Goal: Task Accomplishment & Management: Manage account settings

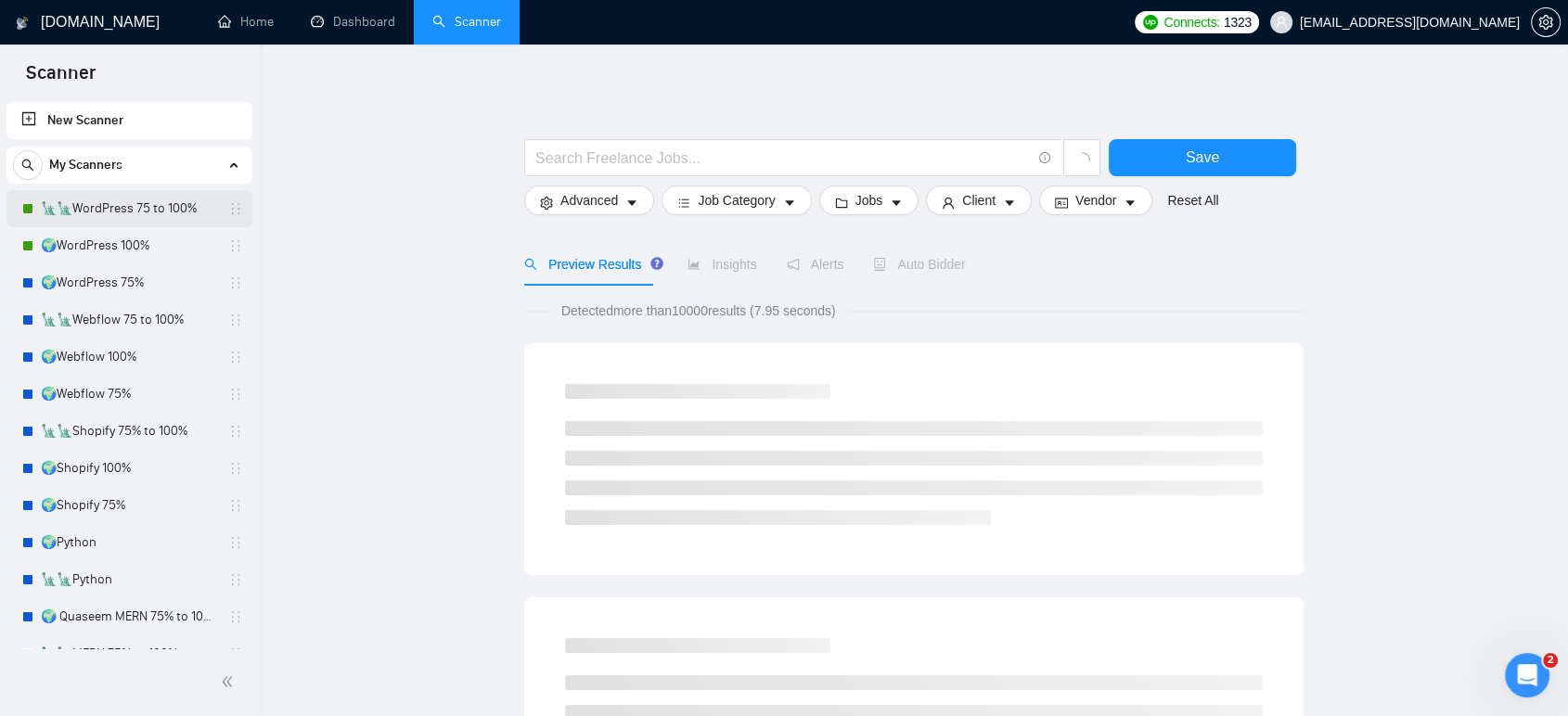
click at [126, 209] on link "🗽🗽WordPress 75 to 100%" at bounding box center [129, 208] width 176 height 37
click at [127, 245] on link "🌍WordPress 100%" at bounding box center [129, 246] width 176 height 37
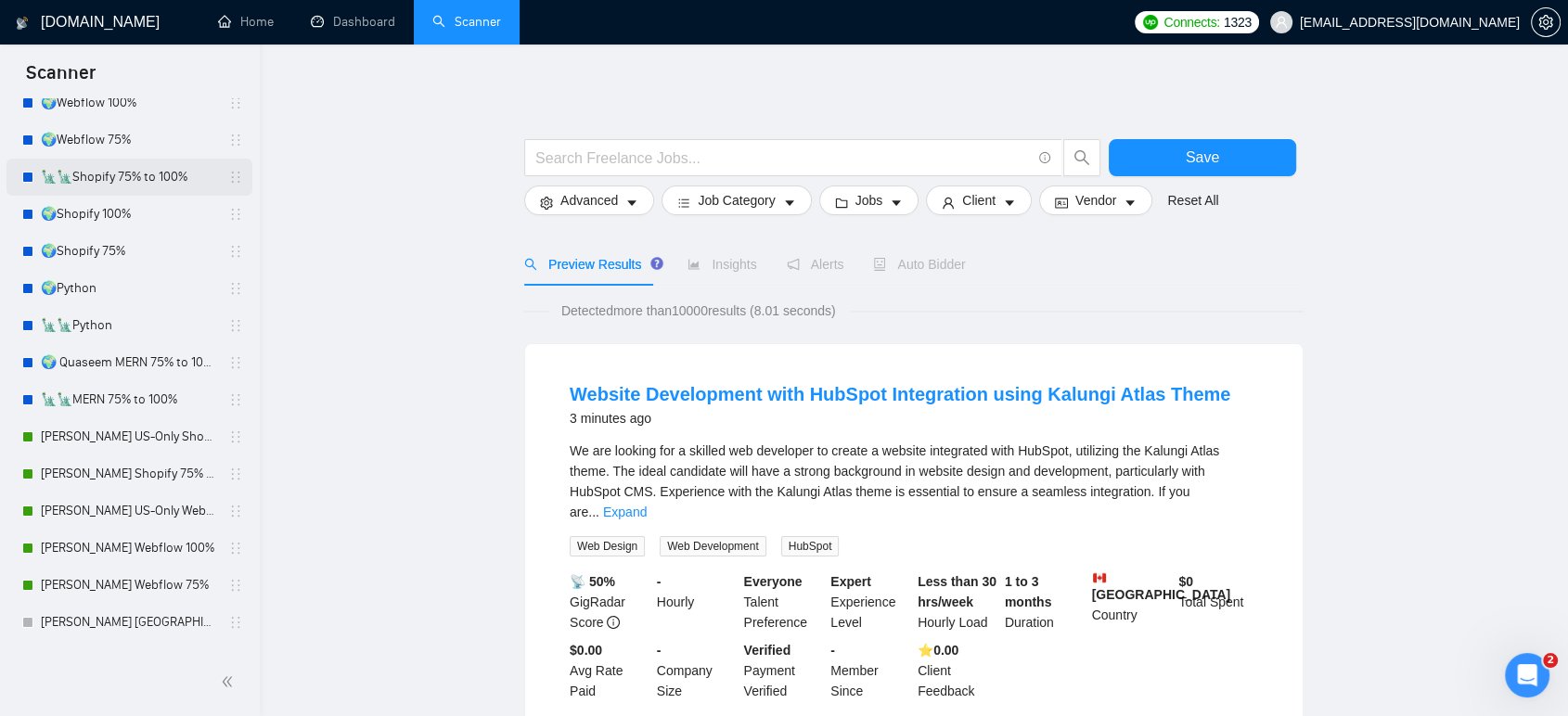
scroll to position [309, 0]
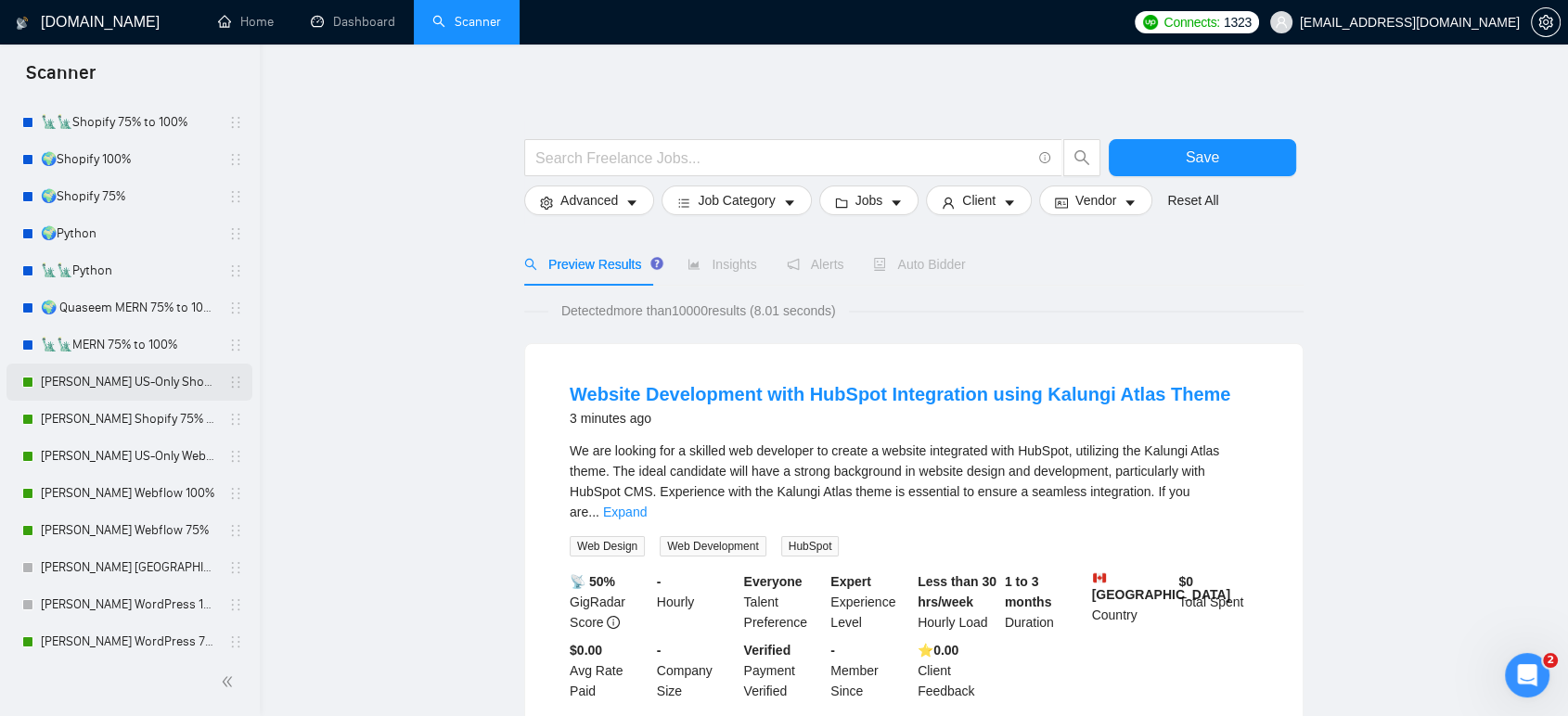
drag, startPoint x: 157, startPoint y: 384, endPoint x: 156, endPoint y: 396, distance: 12.0
click at [157, 384] on link "[PERSON_NAME] US-Only Shopify 100%" at bounding box center [129, 382] width 176 height 37
click at [149, 418] on link "[PERSON_NAME] Shopify 75% to 100%" at bounding box center [129, 420] width 176 height 37
click at [134, 458] on link "[PERSON_NAME] US-Only Webflow" at bounding box center [129, 457] width 176 height 37
click at [121, 496] on link "[PERSON_NAME] Webflow 100%" at bounding box center [129, 493] width 176 height 37
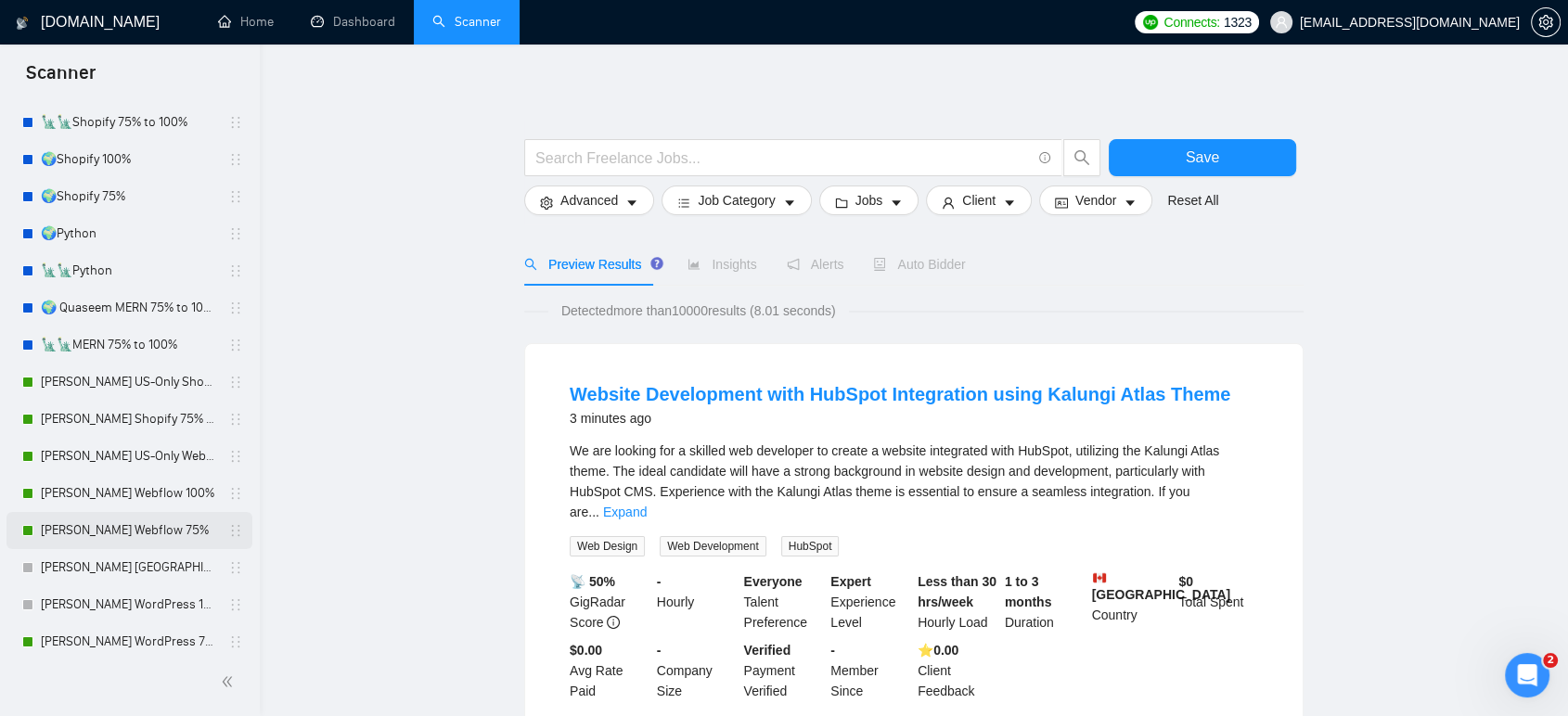
click at [115, 535] on link "[PERSON_NAME] Webflow 75%" at bounding box center [129, 530] width 176 height 37
click at [112, 647] on link "[PERSON_NAME] WordPress 75%" at bounding box center [129, 642] width 176 height 37
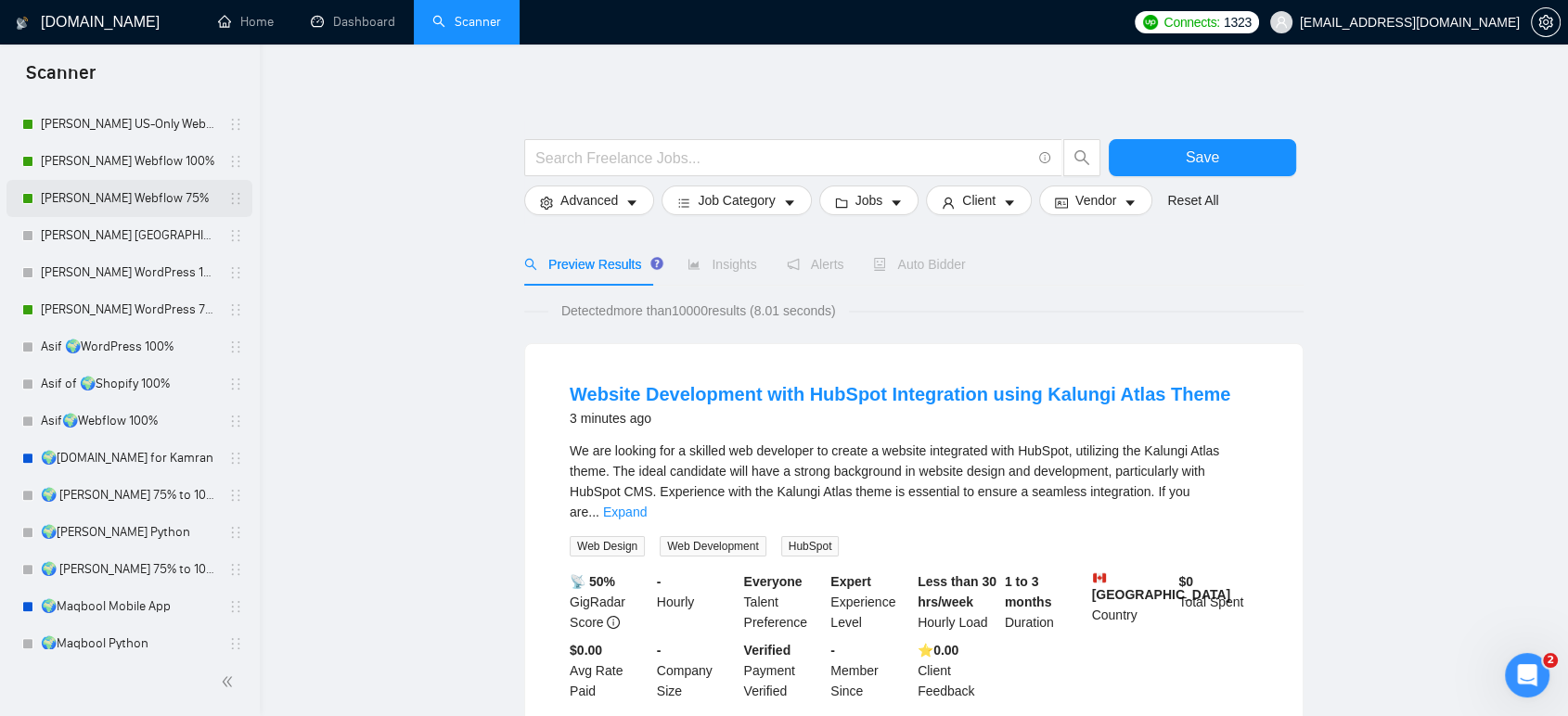
scroll to position [653, 0]
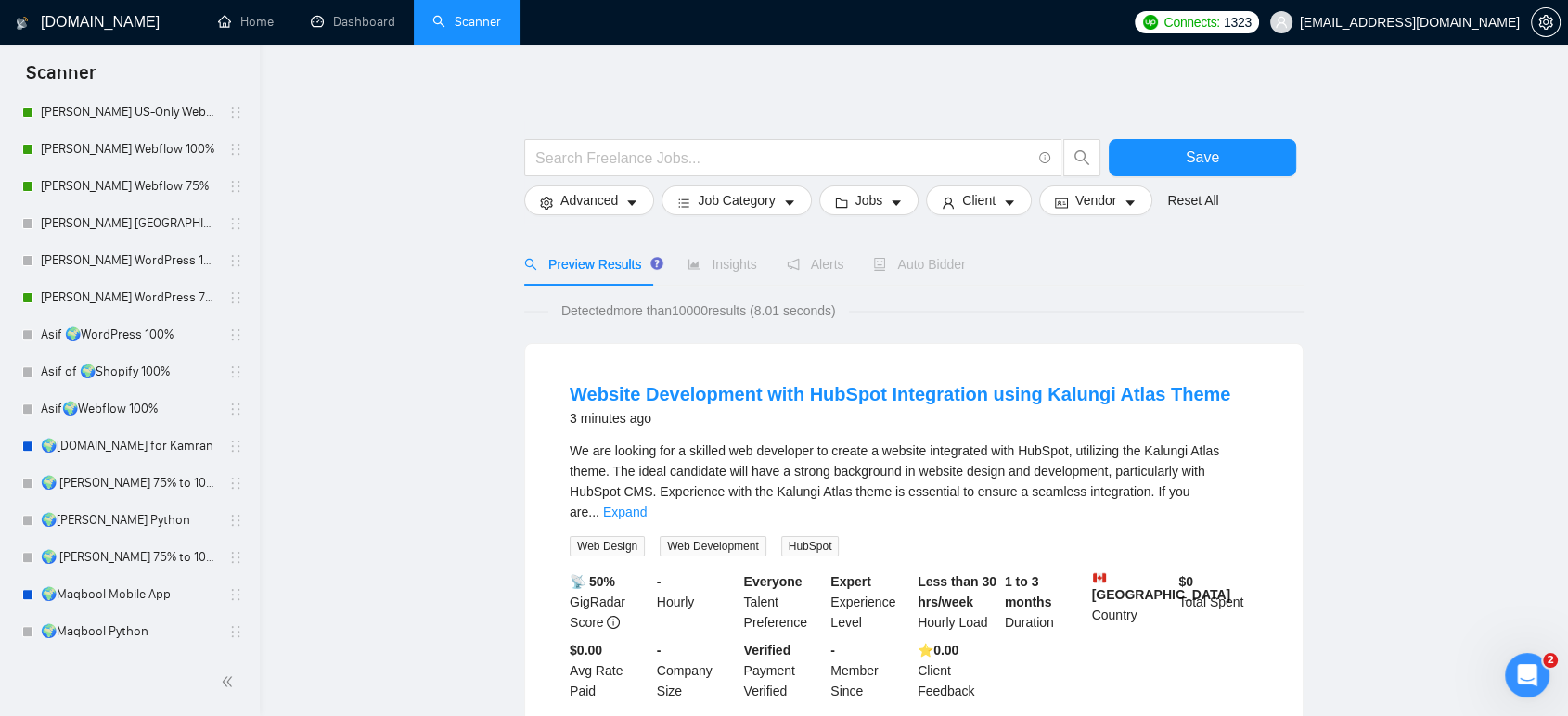
click at [373, 29] on link "Dashboard" at bounding box center [353, 22] width 84 height 16
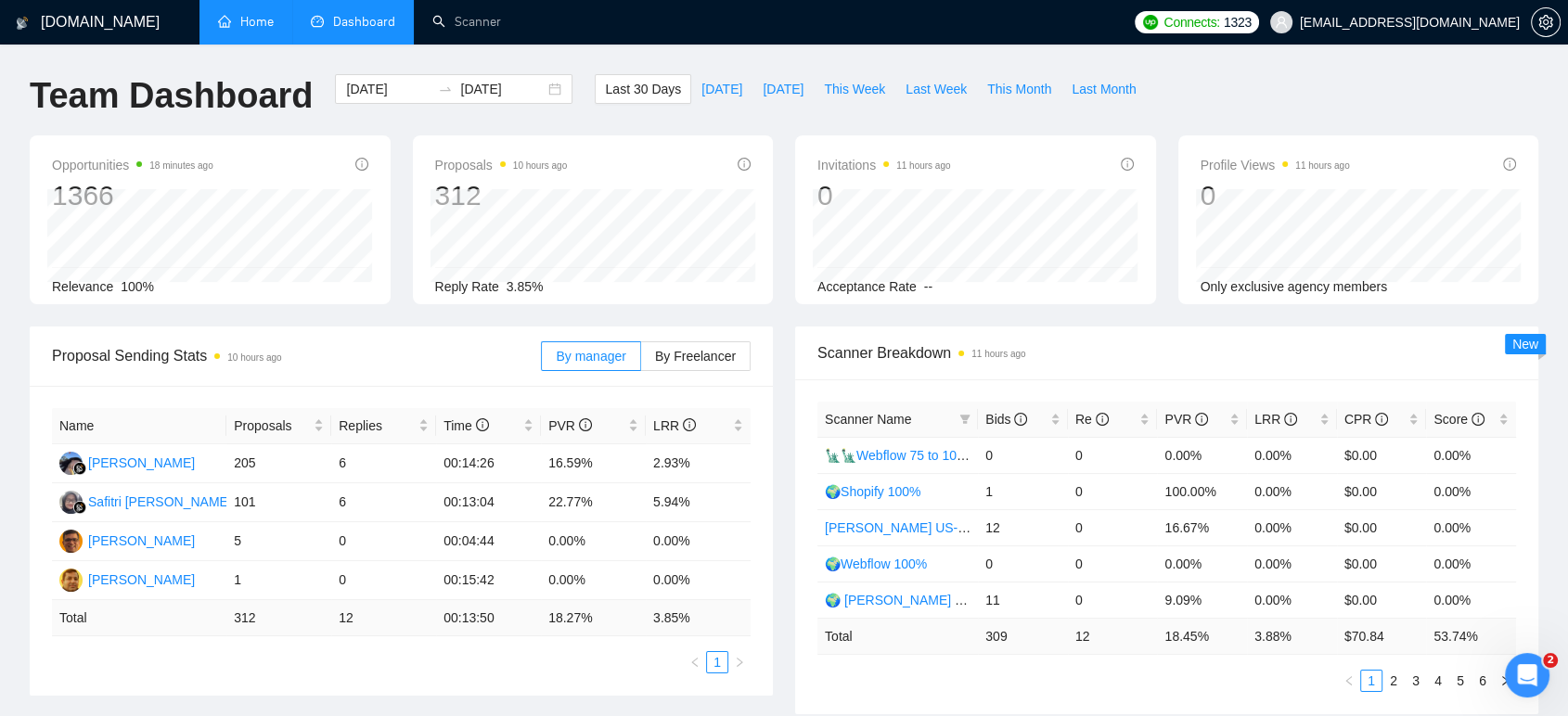
click at [241, 20] on link "Home" at bounding box center [246, 22] width 56 height 16
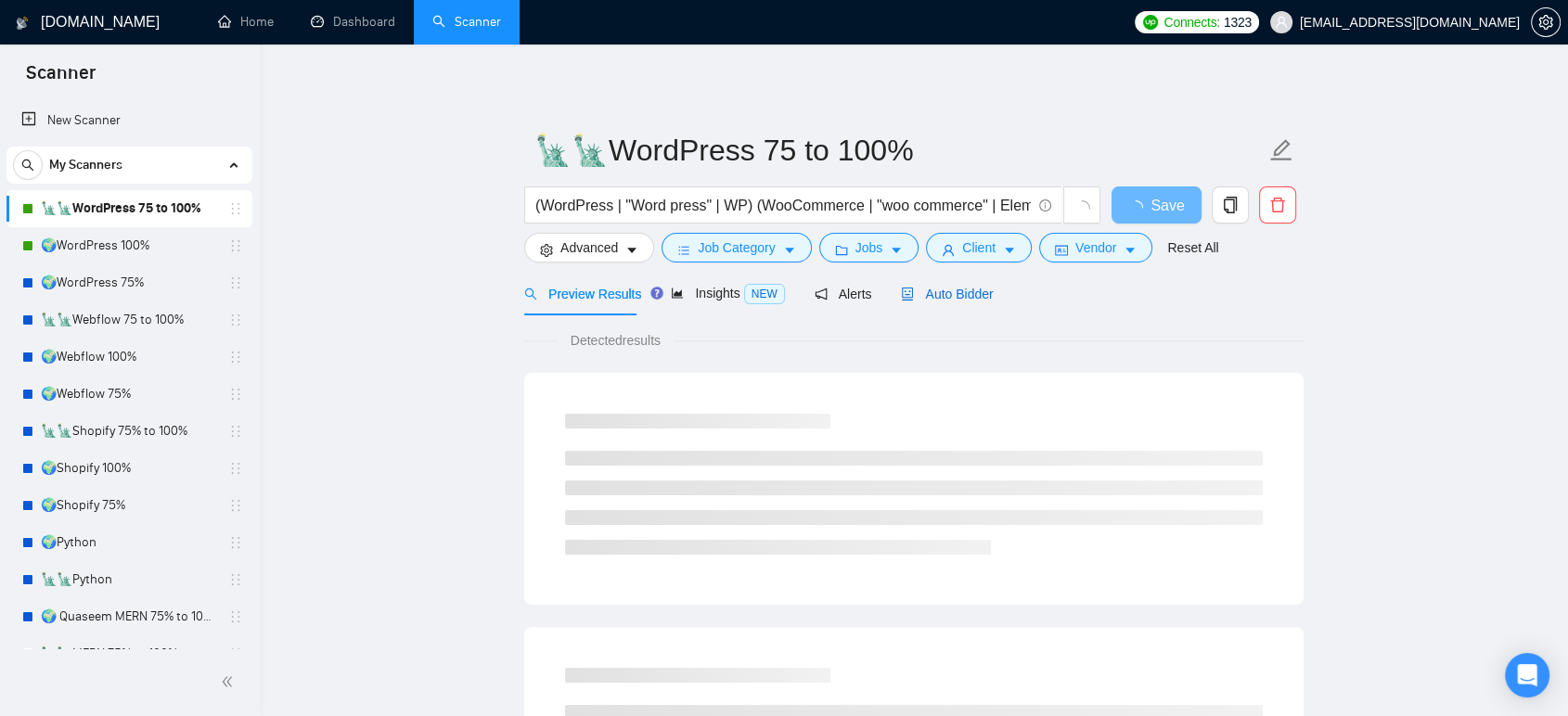
click at [955, 287] on span "Auto Bidder" at bounding box center [947, 293] width 92 height 15
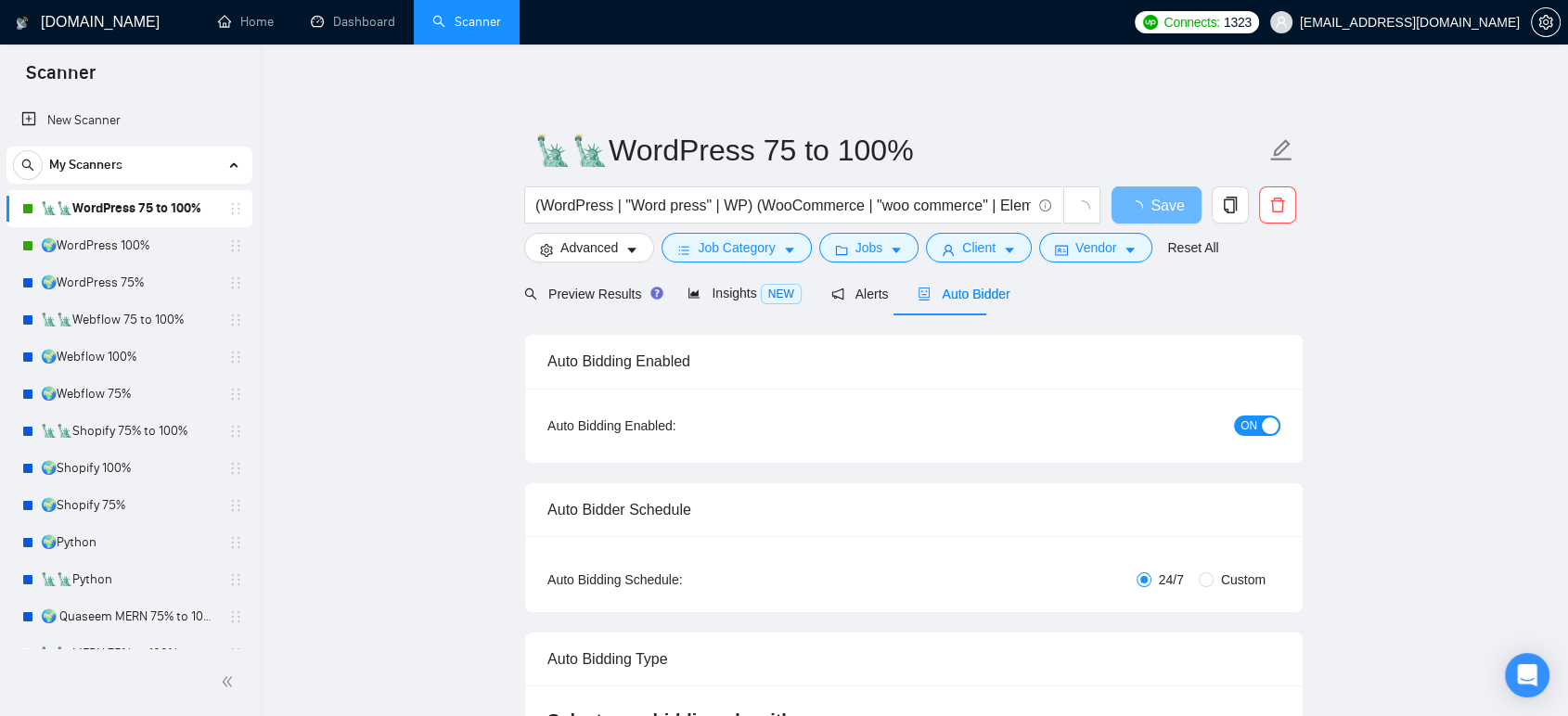
radio input "false"
radio input "true"
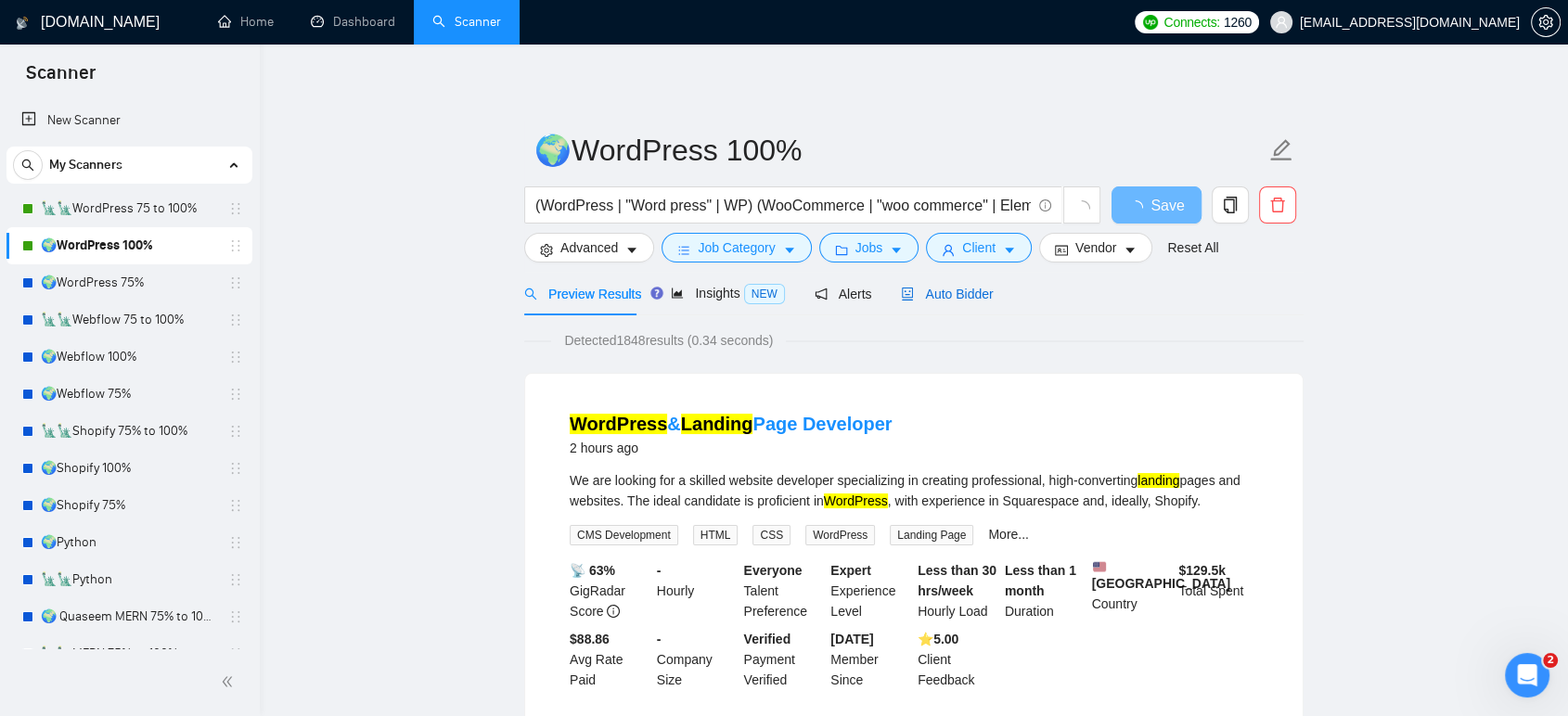
click at [956, 290] on span "Auto Bidder" at bounding box center [947, 293] width 92 height 15
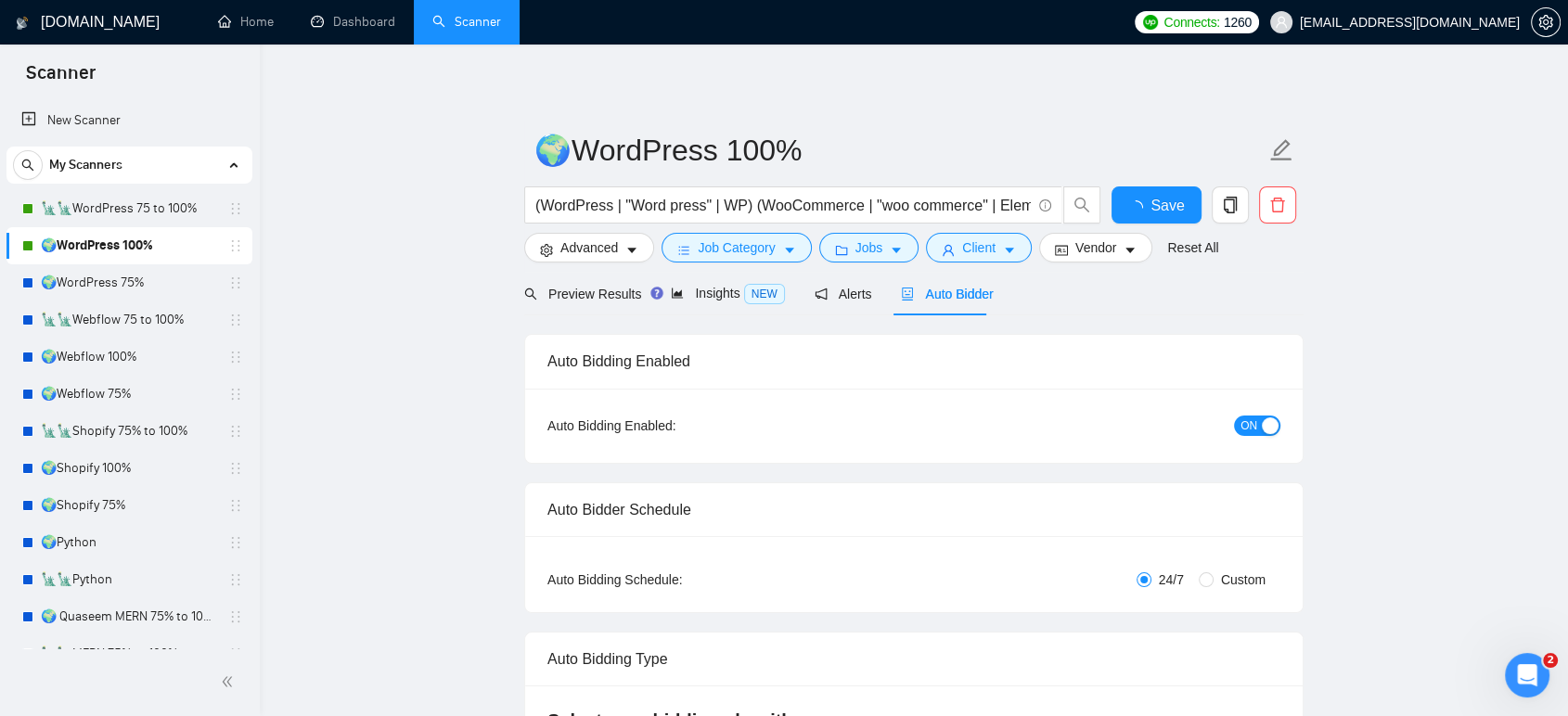
radio input "false"
radio input "true"
checkbox input "true"
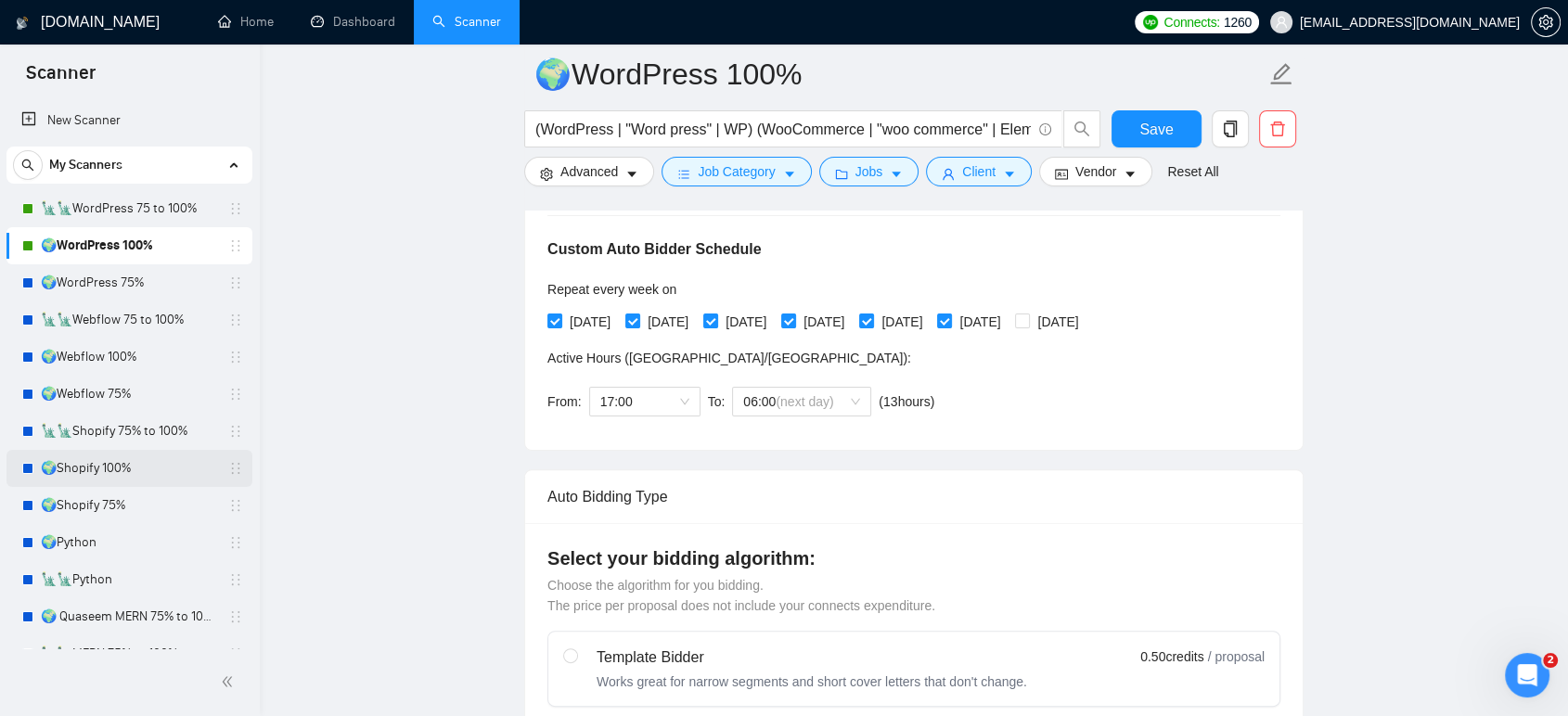
scroll to position [205, 0]
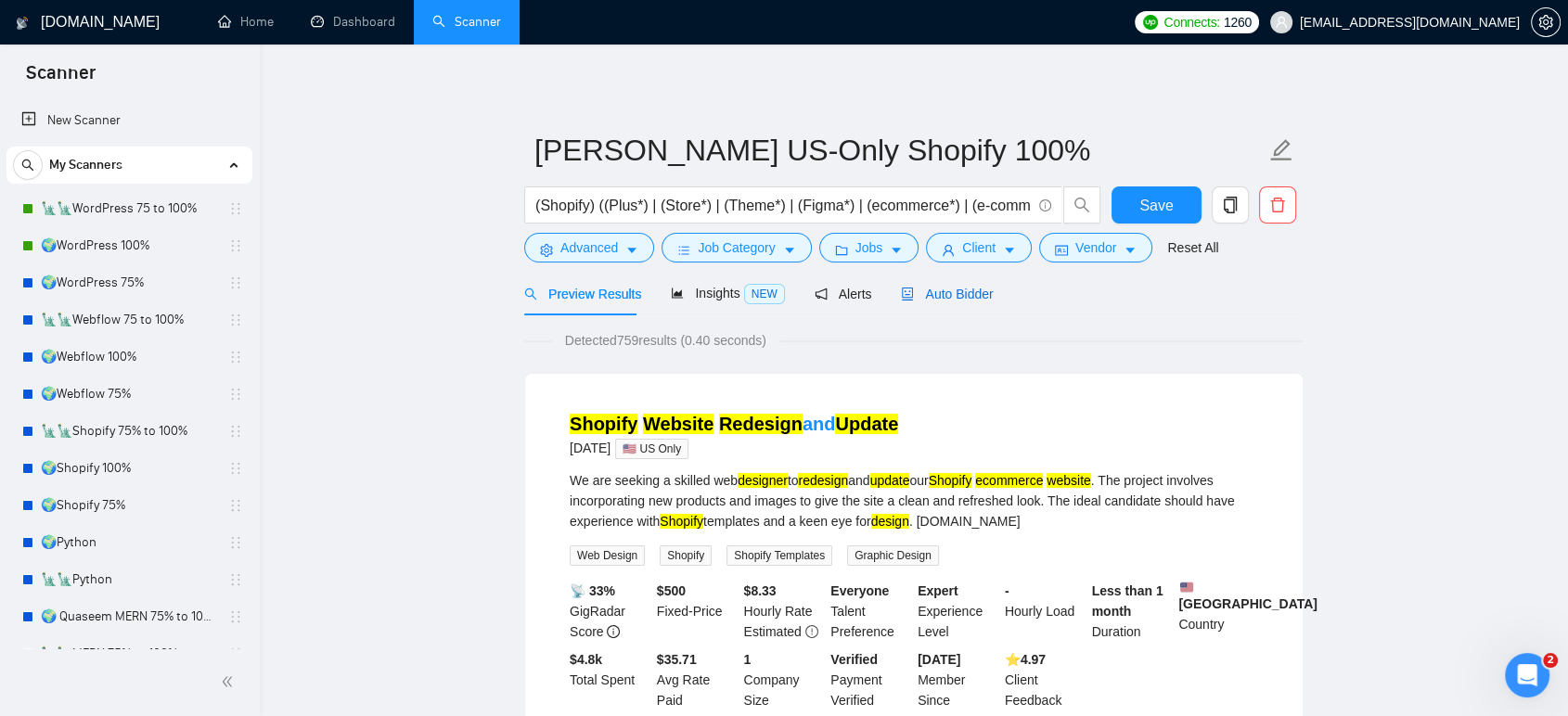
click at [941, 293] on span "Auto Bidder" at bounding box center [947, 293] width 92 height 15
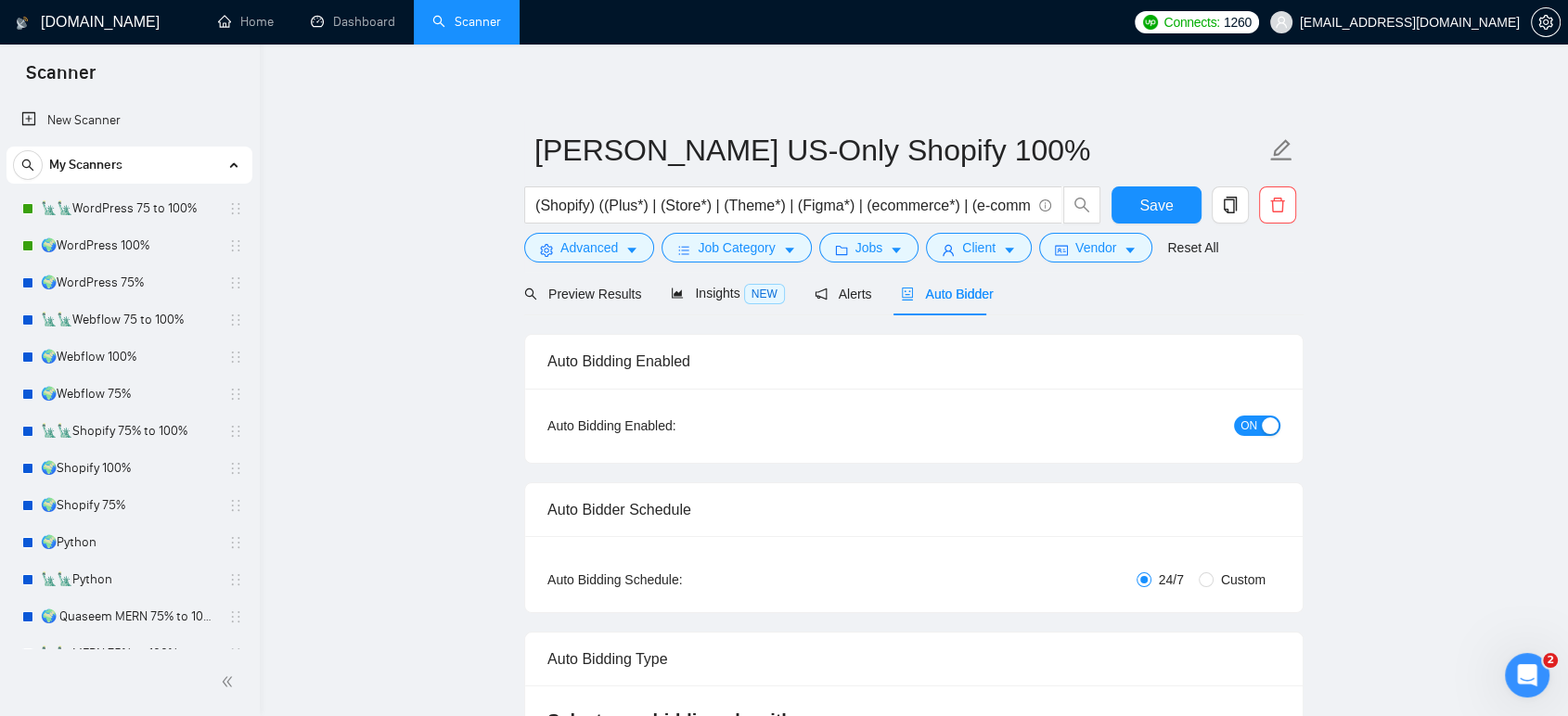
radio input "false"
radio input "true"
checkbox input "true"
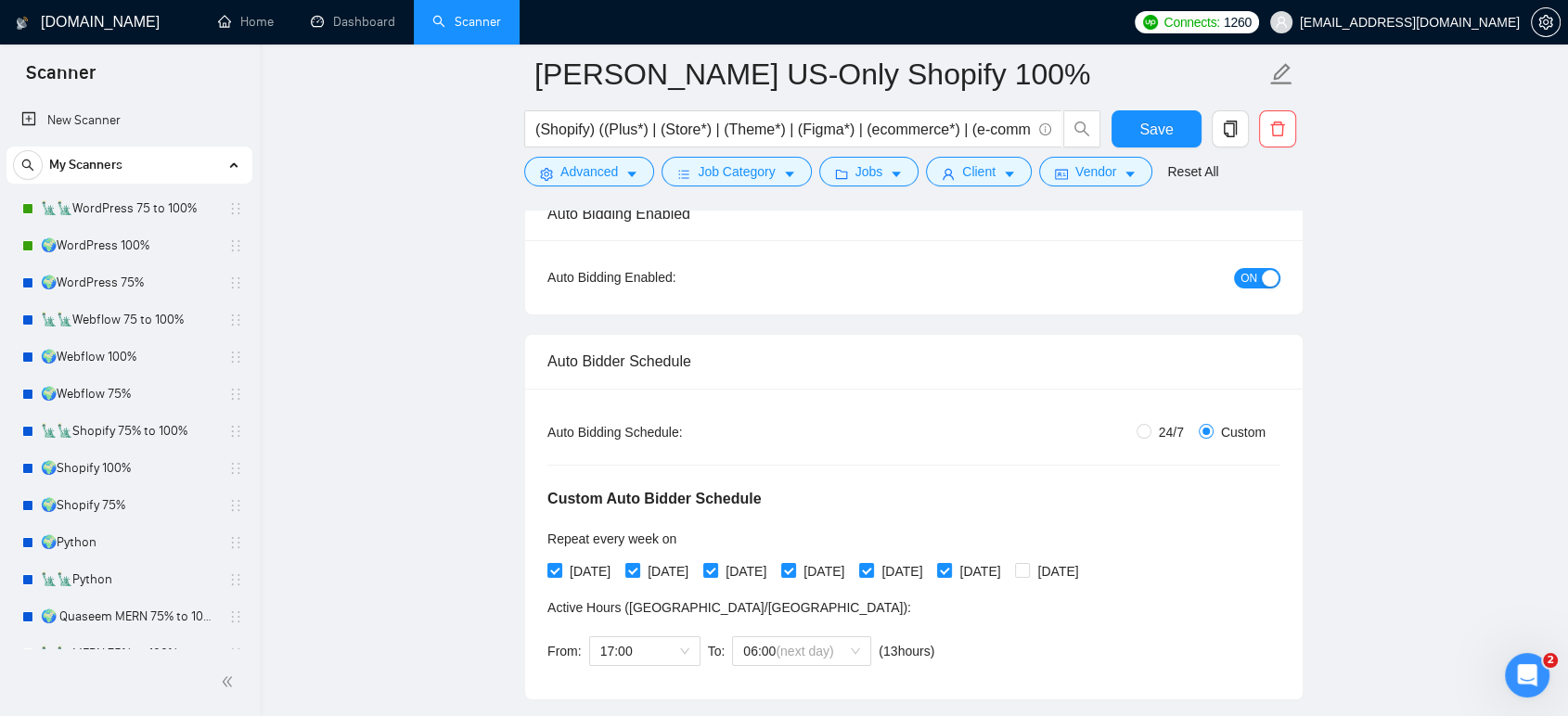
scroll to position [412, 0]
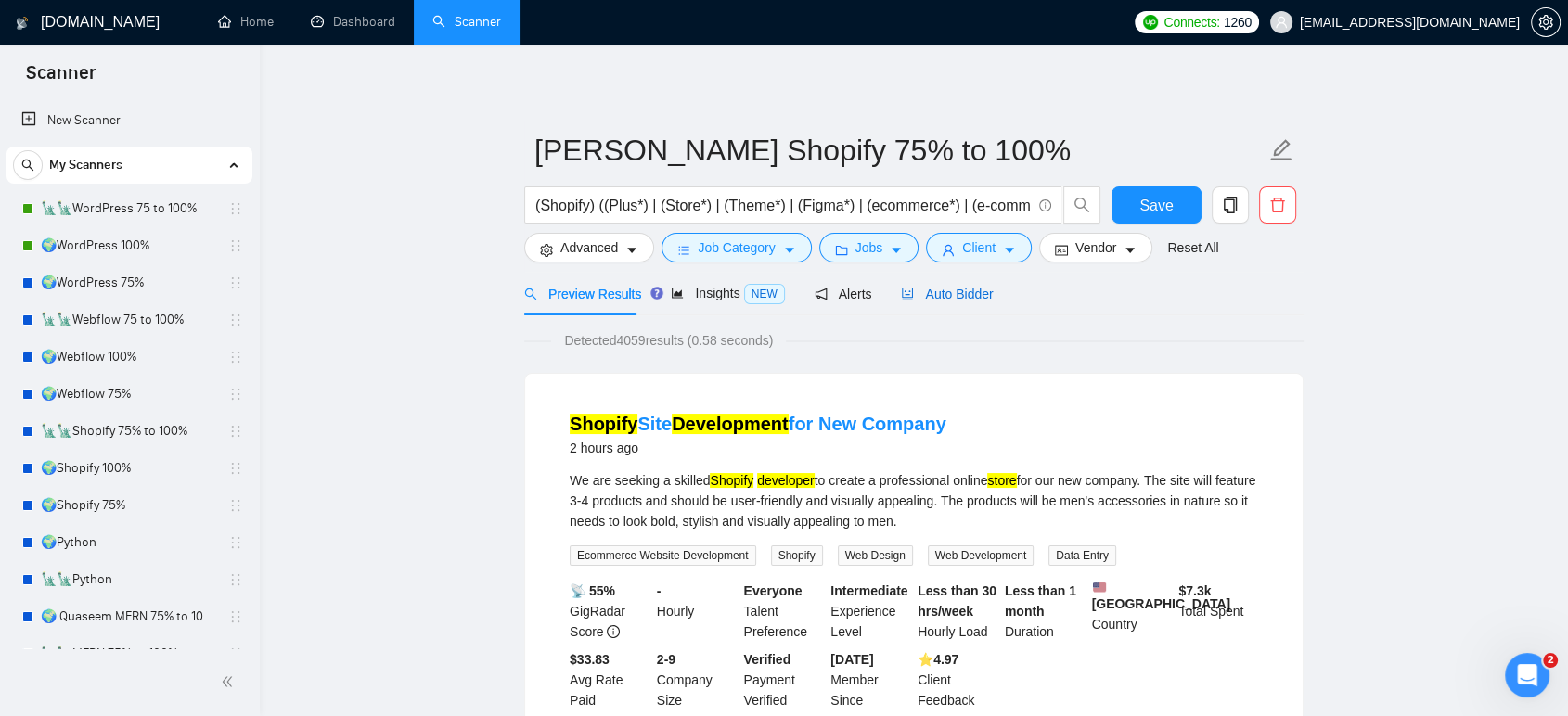
click at [945, 293] on span "Auto Bidder" at bounding box center [947, 293] width 92 height 15
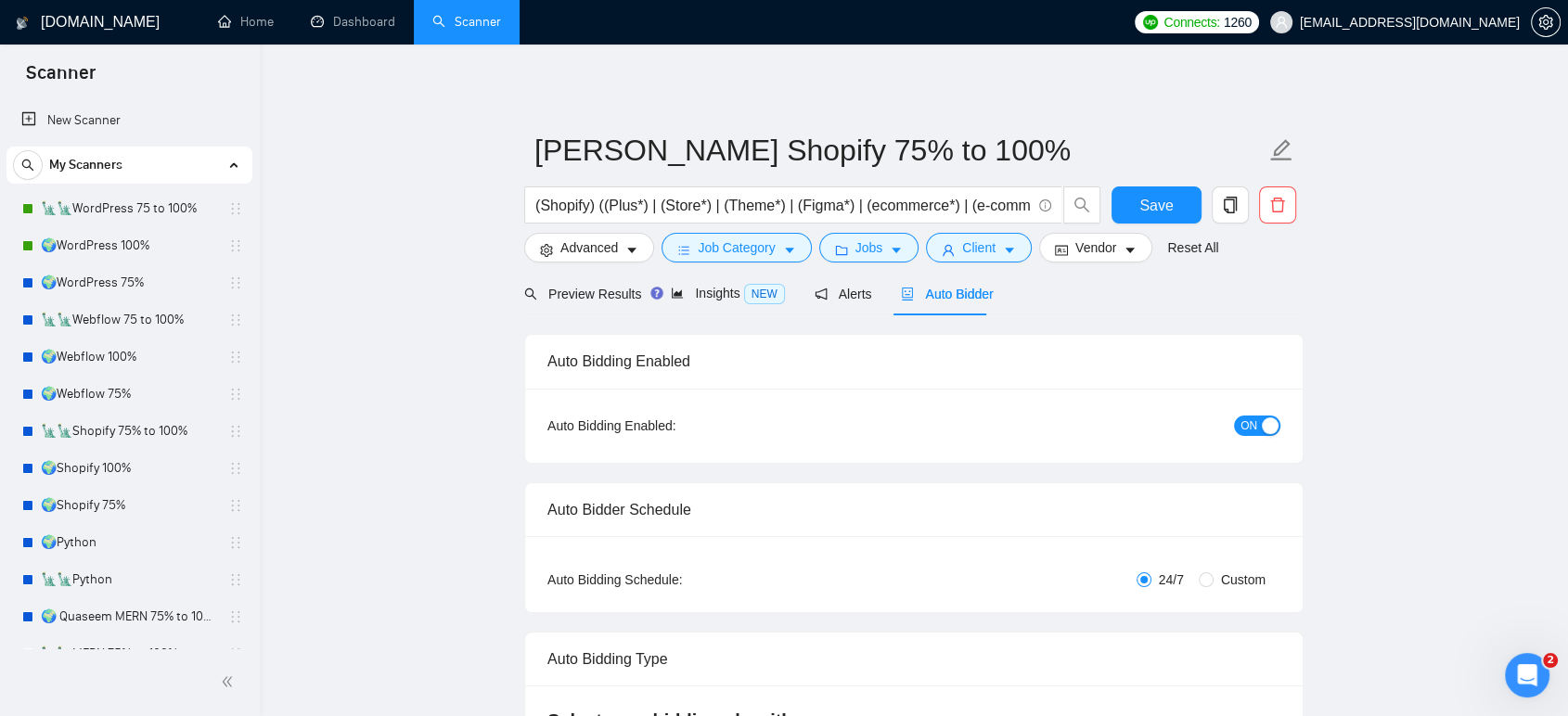
radio input "false"
radio input "true"
checkbox input "true"
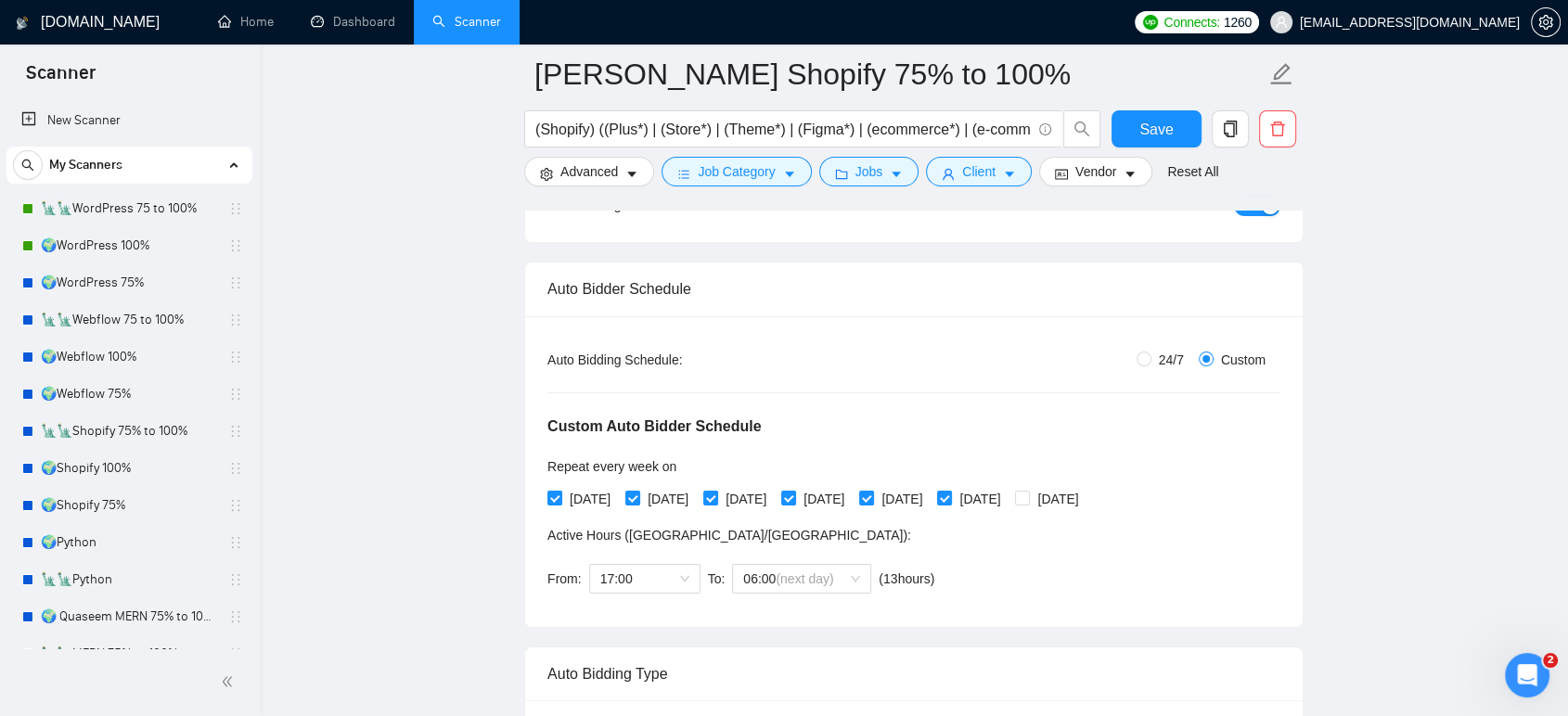
scroll to position [412, 0]
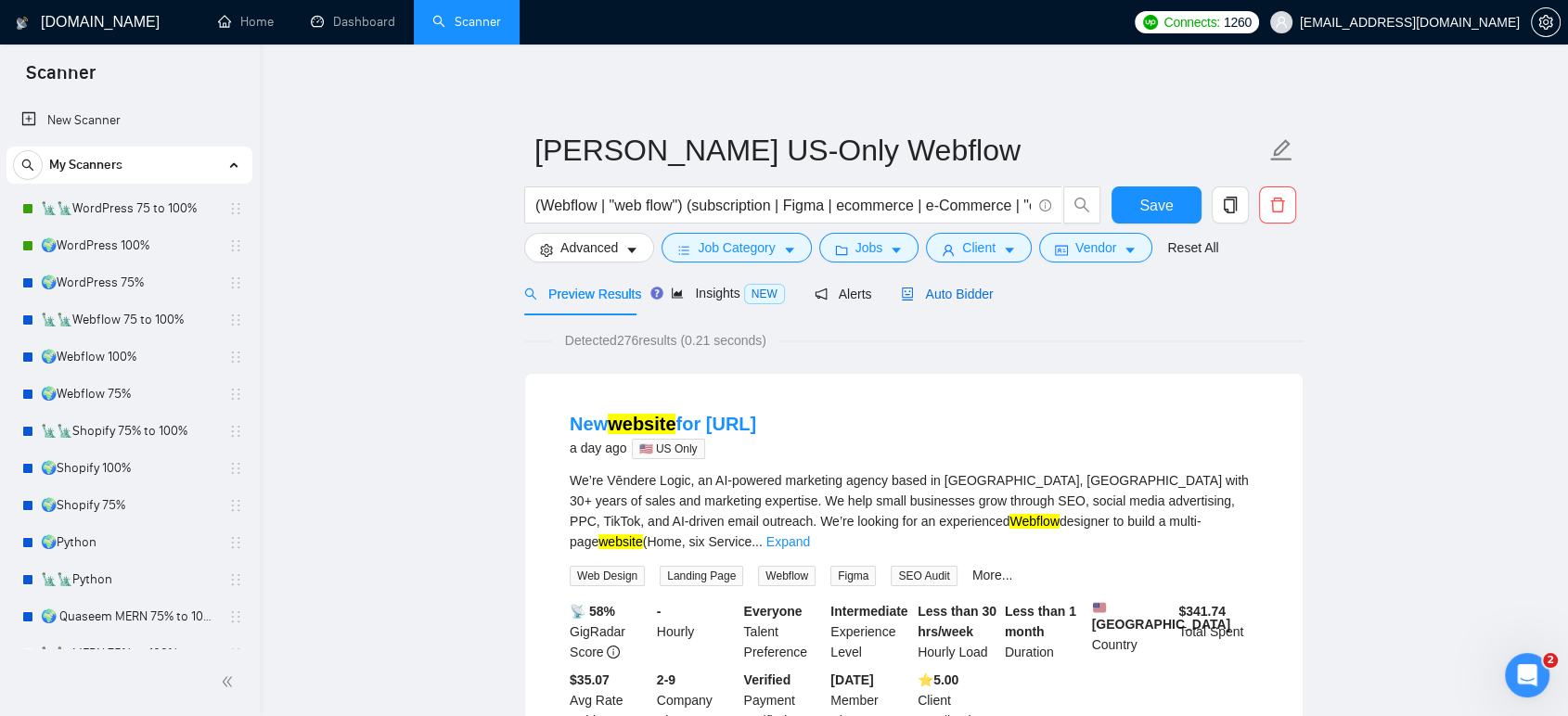
click at [958, 298] on span "Auto Bidder" at bounding box center [947, 293] width 92 height 15
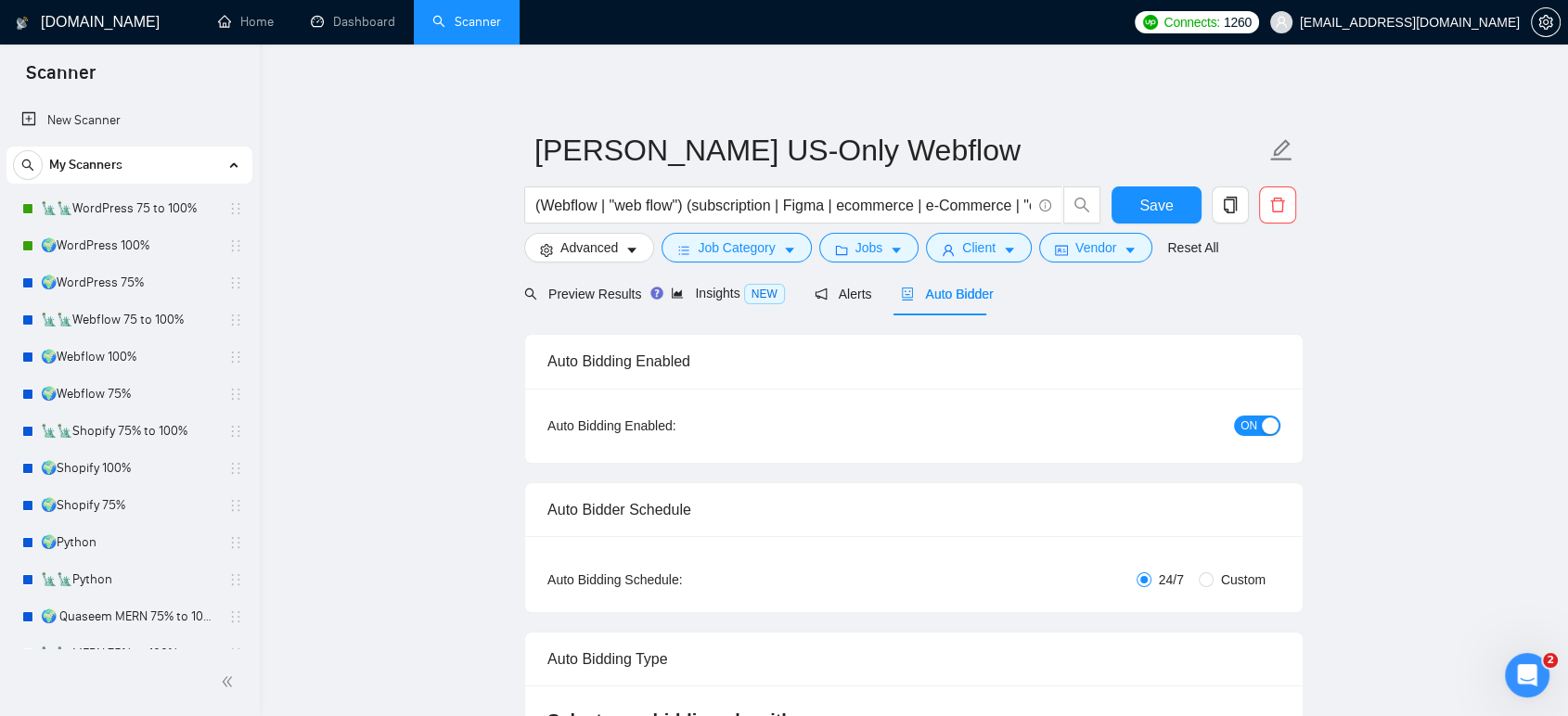
radio input "false"
radio input "true"
checkbox input "true"
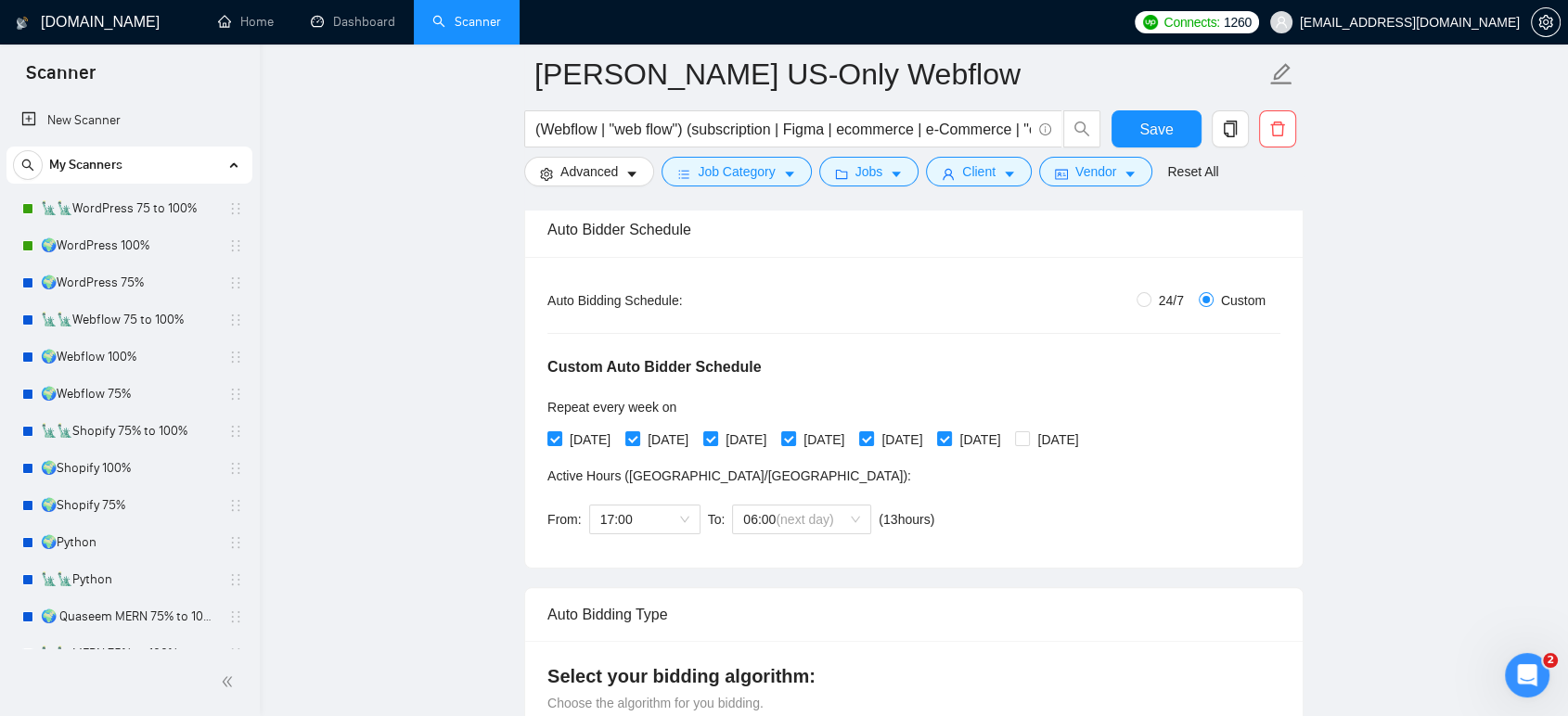
scroll to position [309, 0]
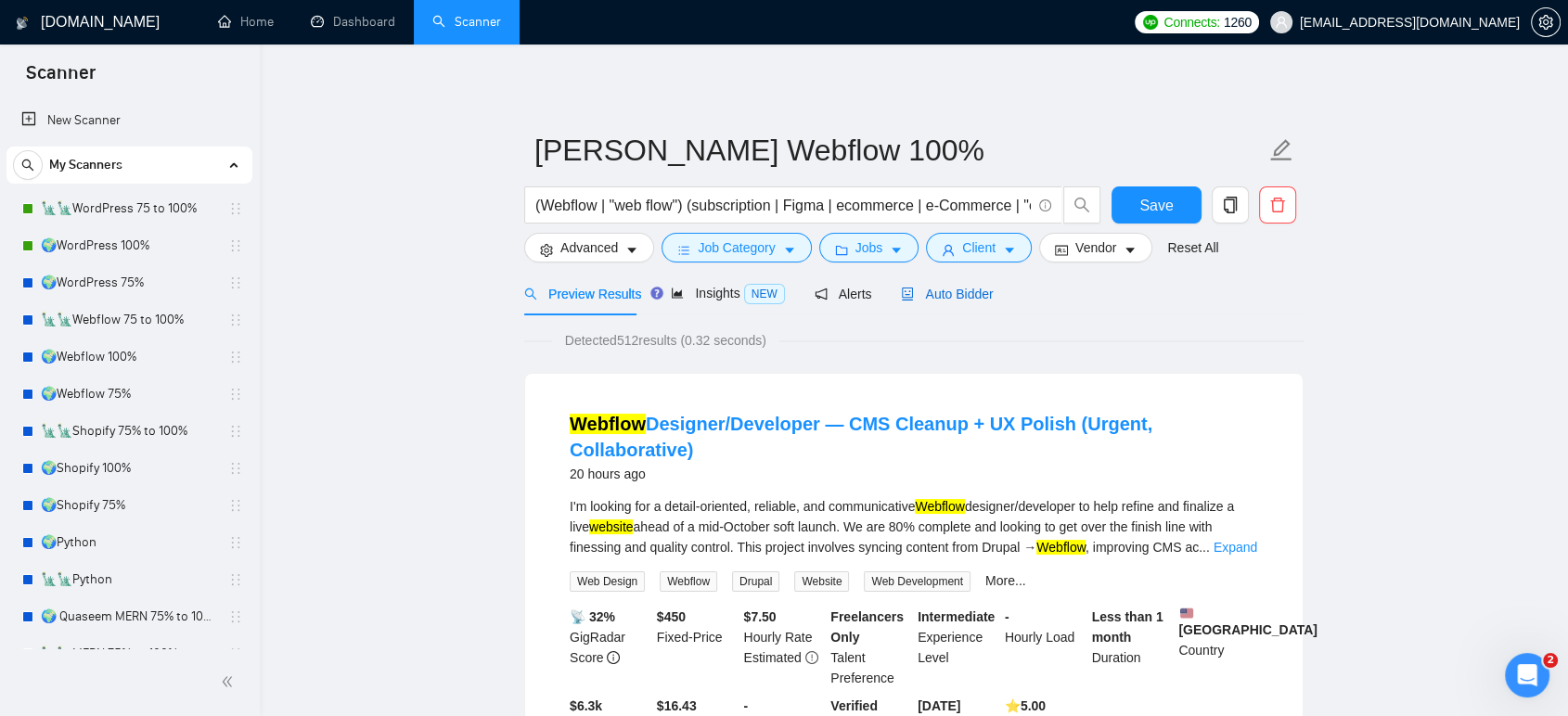
click at [943, 295] on span "Auto Bidder" at bounding box center [947, 293] width 92 height 15
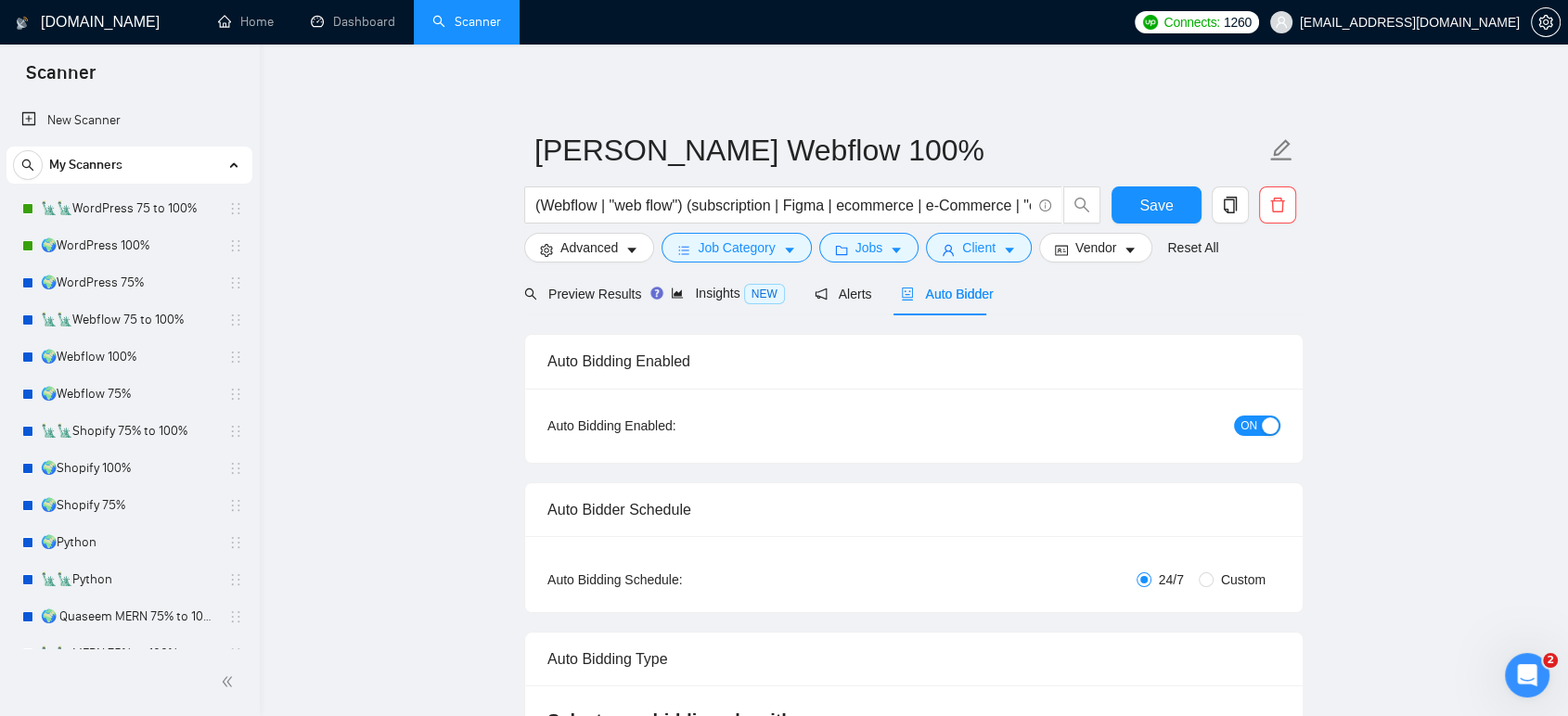
radio input "false"
radio input "true"
checkbox input "true"
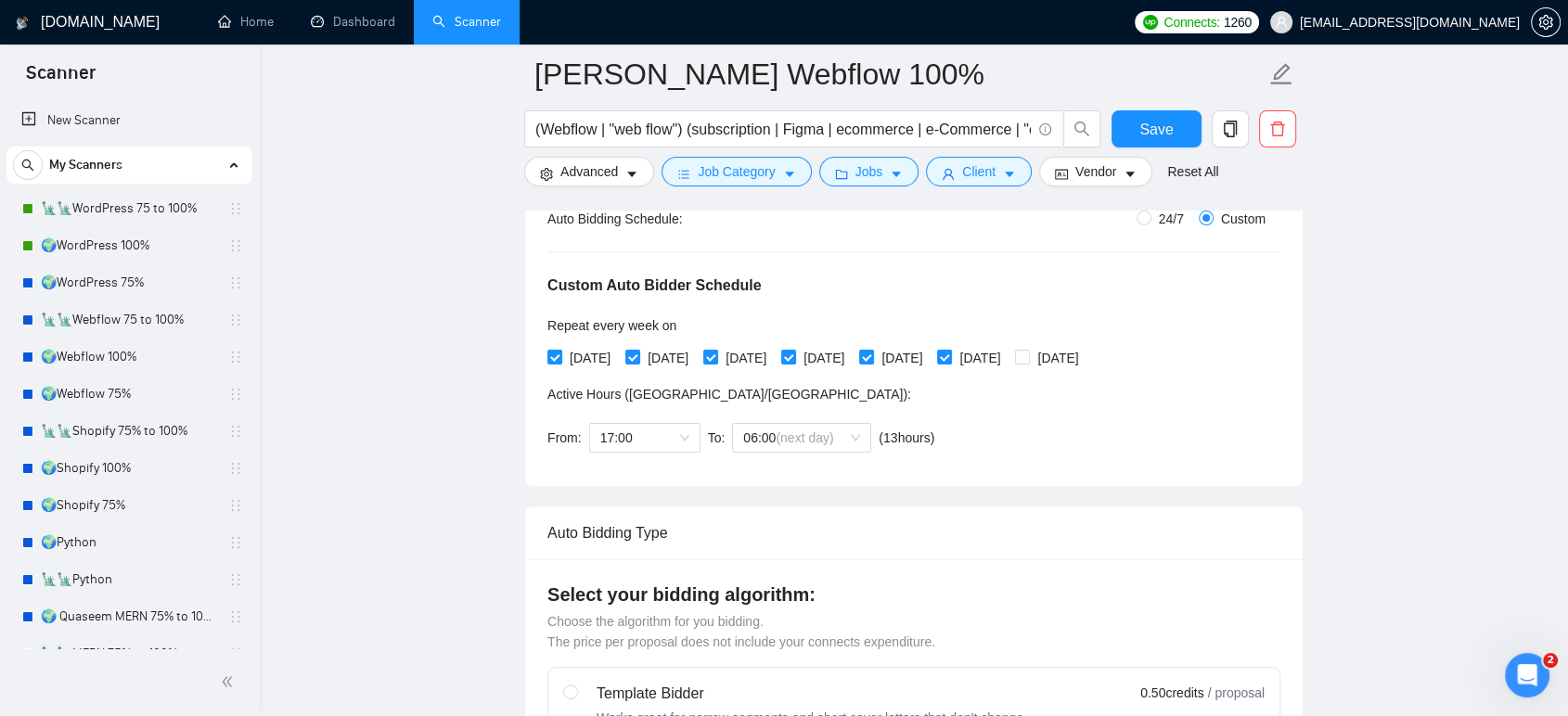
scroll to position [412, 0]
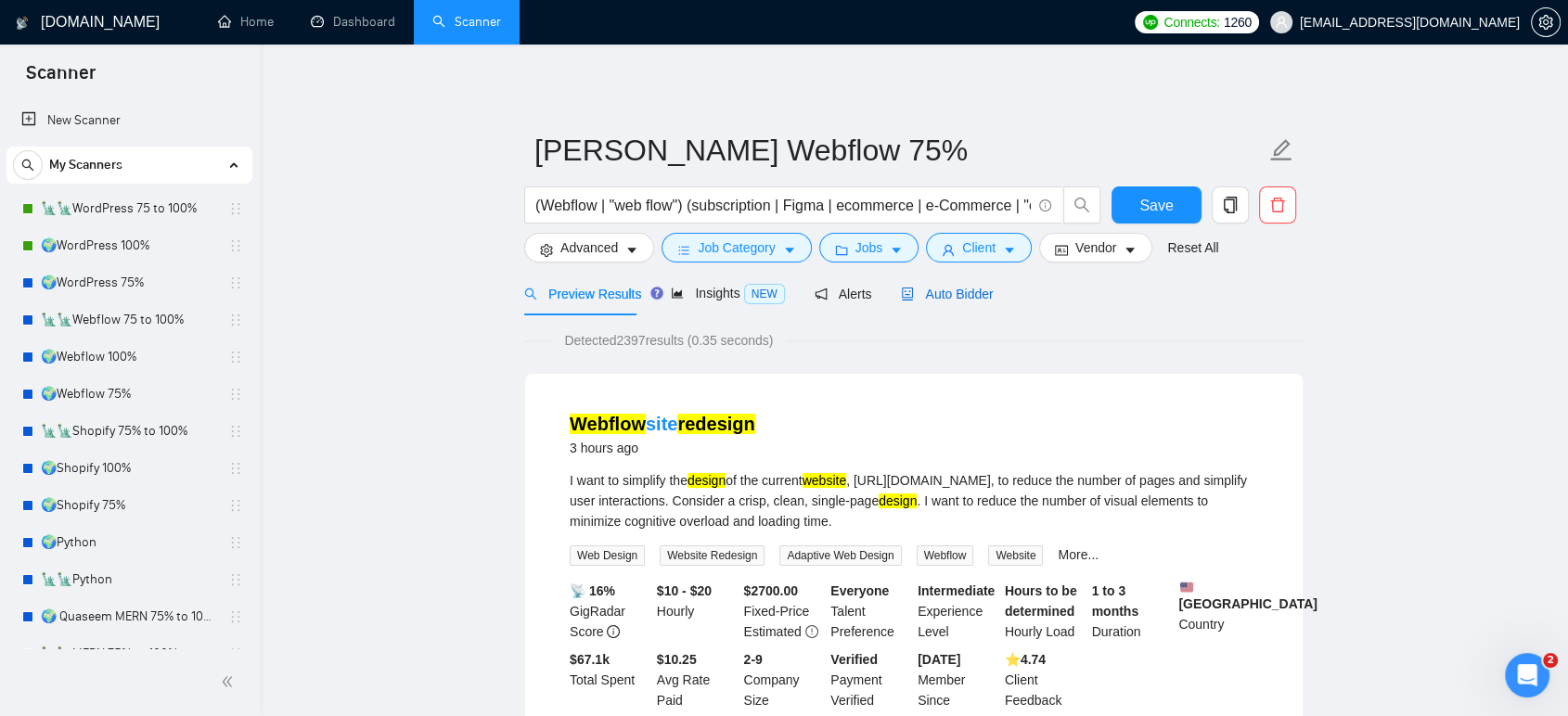
click at [962, 293] on span "Auto Bidder" at bounding box center [947, 293] width 92 height 15
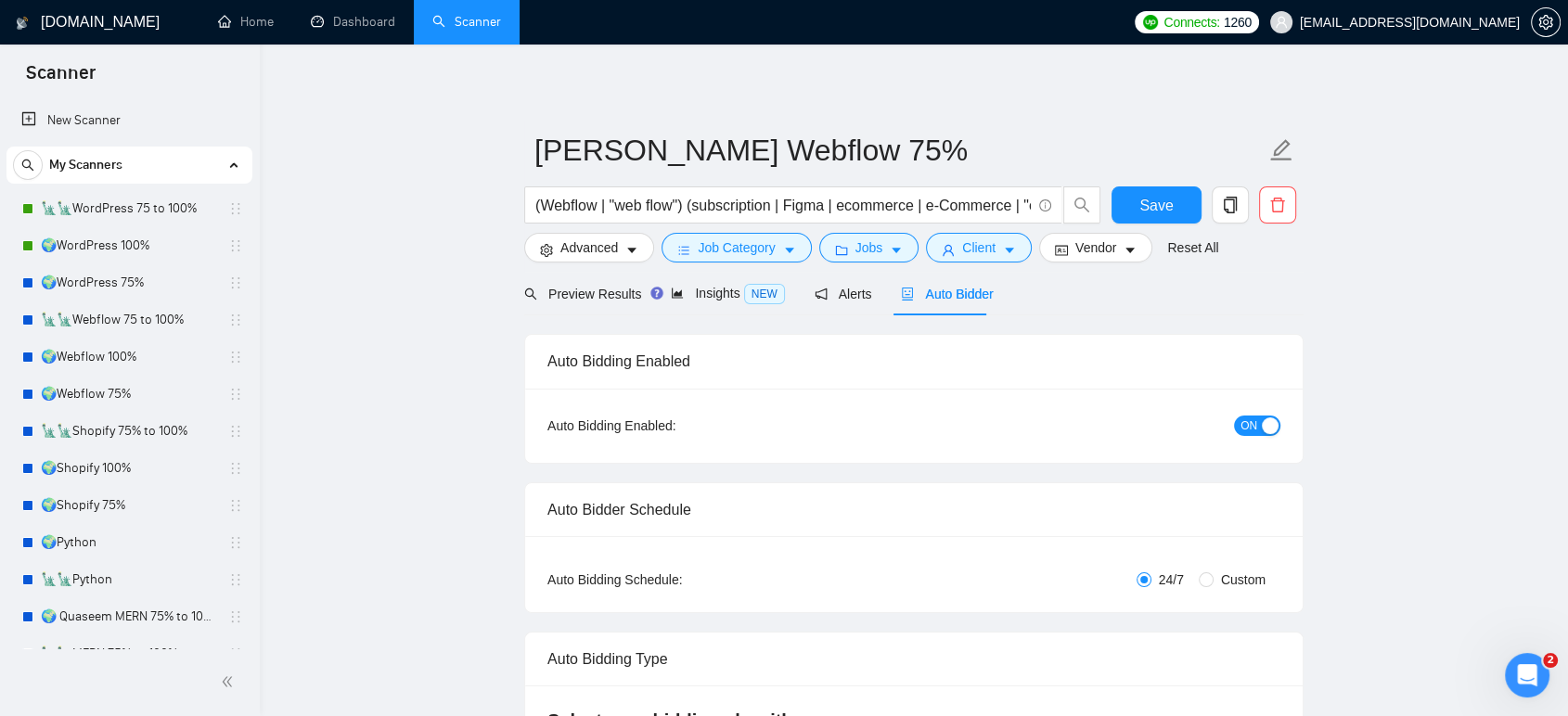
radio input "false"
radio input "true"
checkbox input "true"
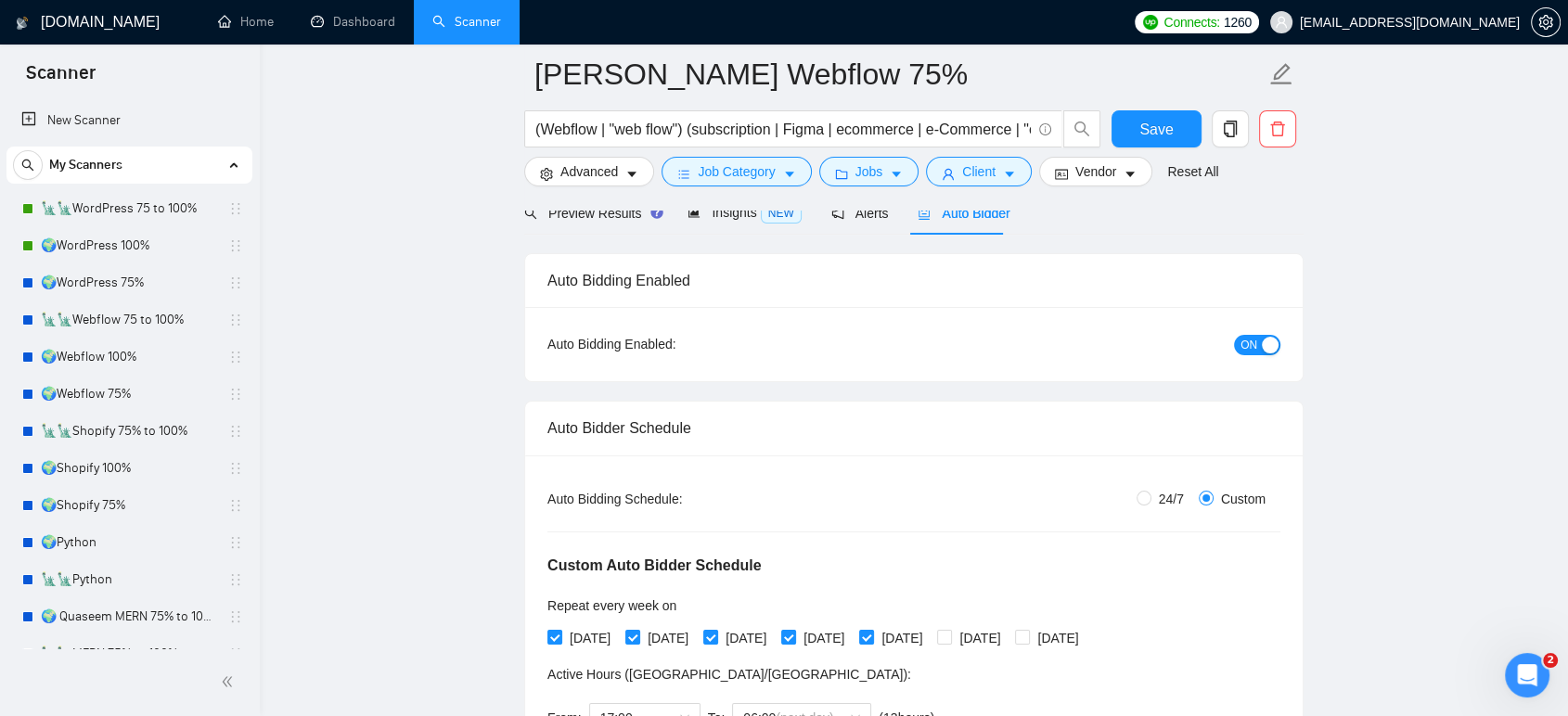
scroll to position [309, 0]
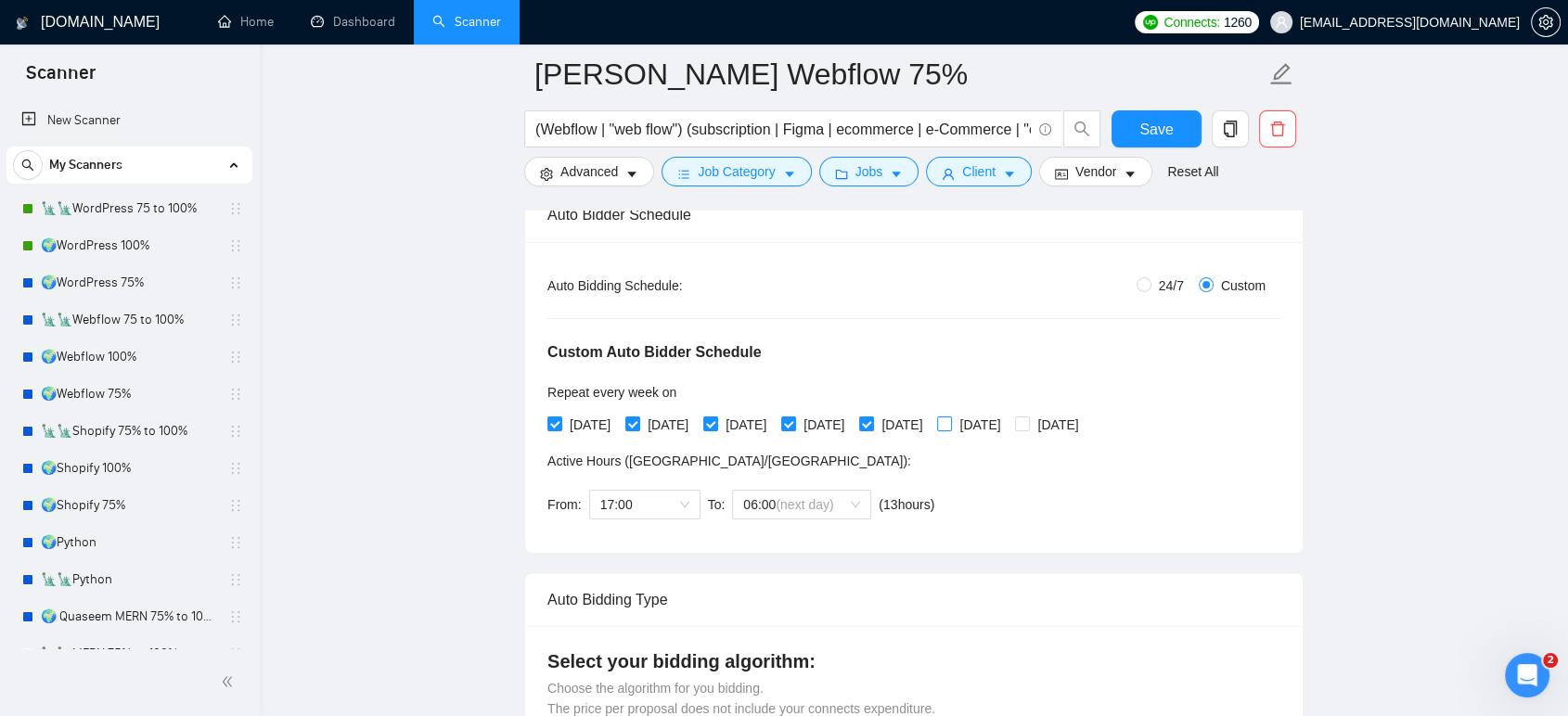
click at [952, 428] on span at bounding box center [945, 424] width 15 height 15
click at [950, 428] on input "[DATE]" at bounding box center [944, 423] width 13 height 13
checkbox input "true"
click at [1137, 138] on button "Save" at bounding box center [1157, 129] width 90 height 37
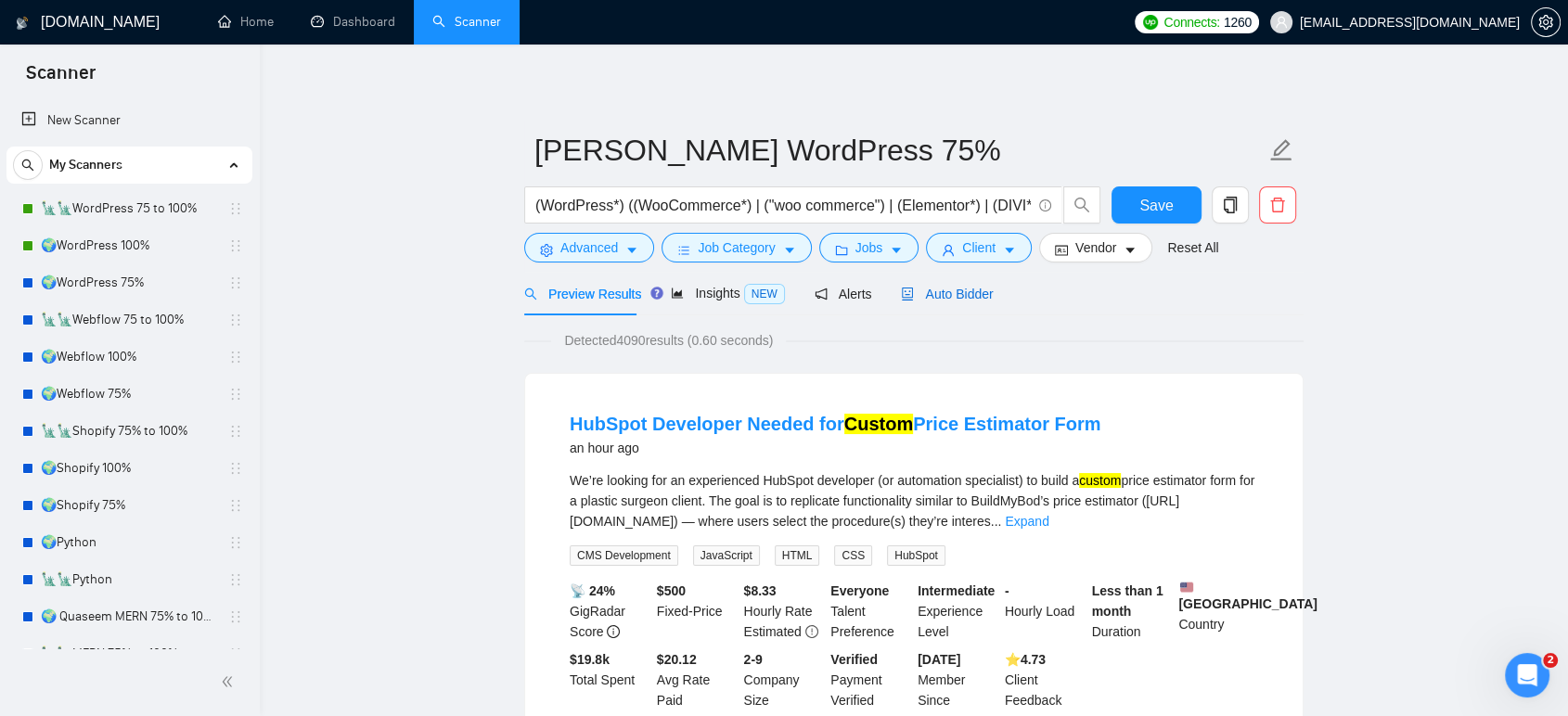
click at [951, 287] on span "Auto Bidder" at bounding box center [947, 293] width 92 height 15
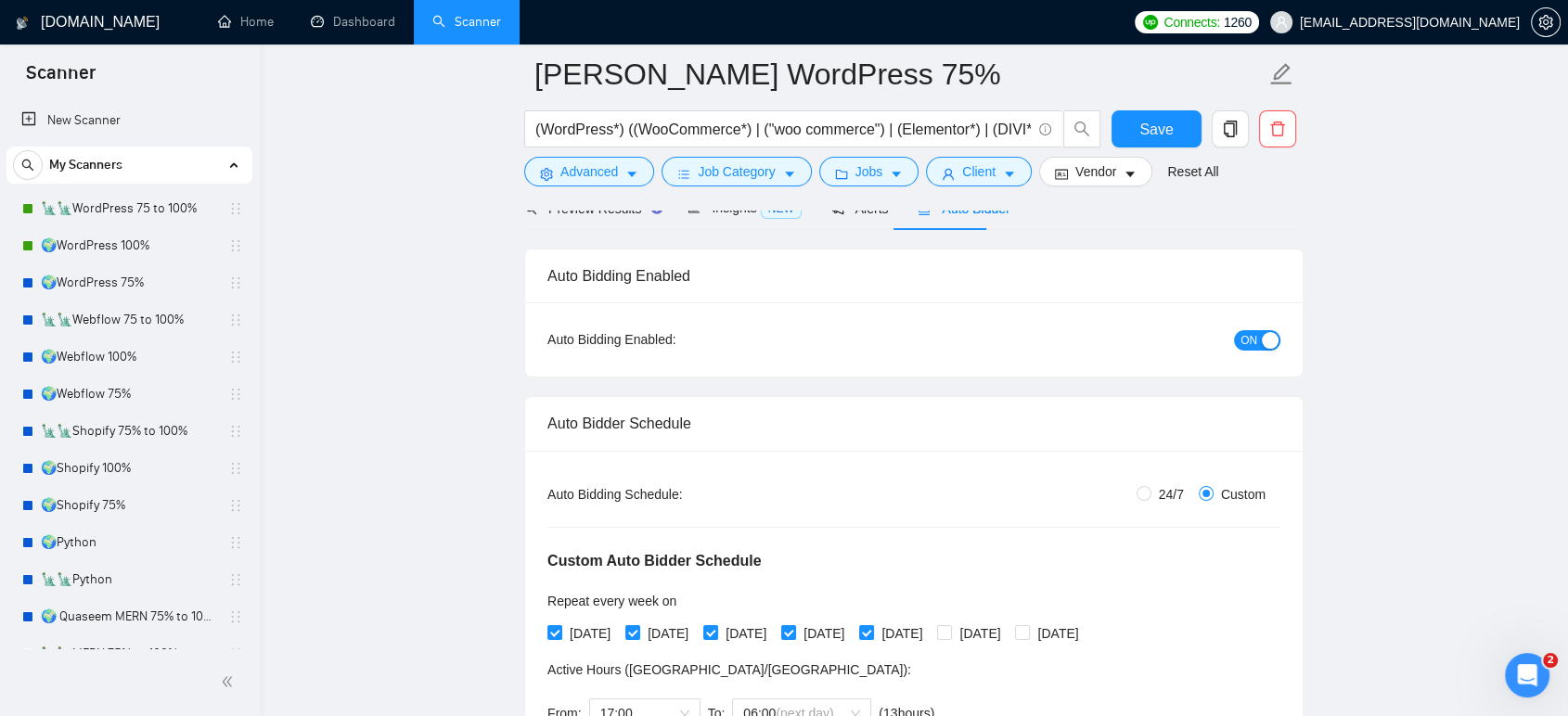
scroll to position [309, 0]
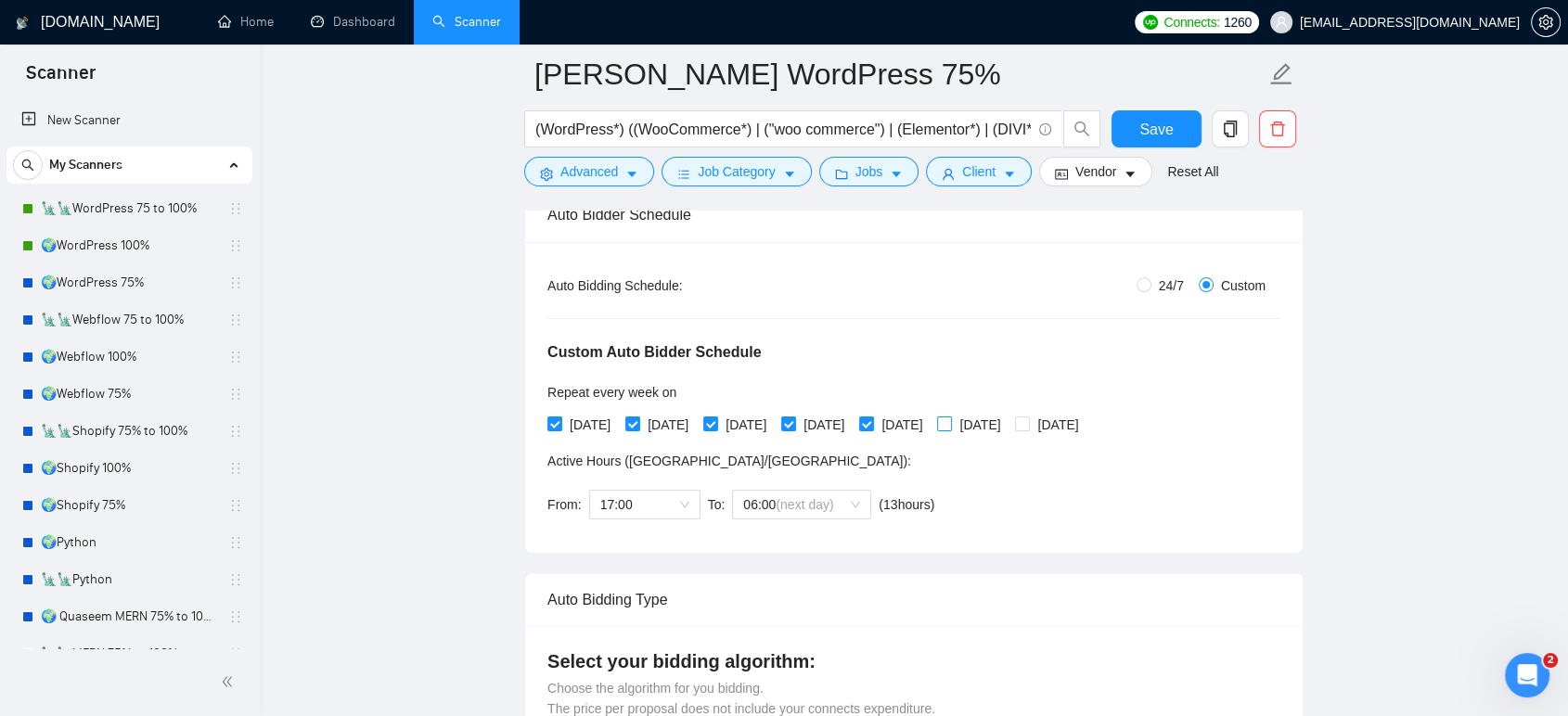
click at [950, 421] on input "[DATE]" at bounding box center [944, 423] width 13 height 13
checkbox input "true"
click at [1137, 126] on button "Save" at bounding box center [1157, 129] width 90 height 37
